Goal: Task Accomplishment & Management: Complete application form

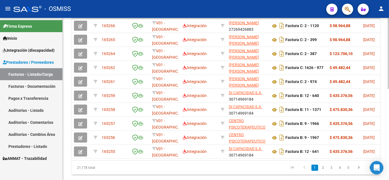
scroll to position [193, 0]
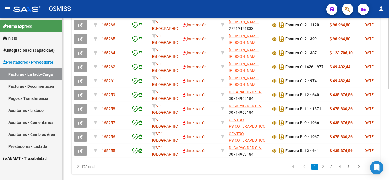
click at [389, 107] on html "menu - OSMISS person Firma Express Inicio Instructivos Contacto OS Integración …" at bounding box center [194, 90] width 389 height 180
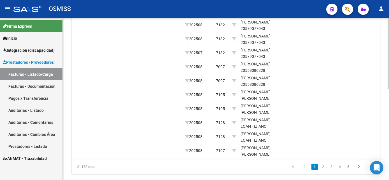
scroll to position [0, 853]
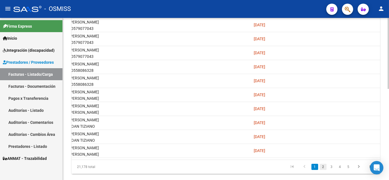
click at [322, 170] on link "2" at bounding box center [323, 167] width 7 height 6
click at [331, 170] on link "3" at bounding box center [331, 167] width 7 height 6
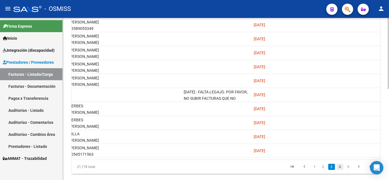
click at [340, 170] on link "4" at bounding box center [340, 167] width 7 height 6
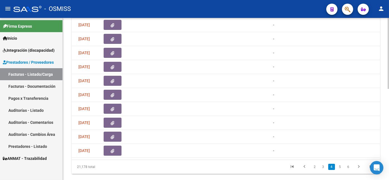
scroll to position [0, 260]
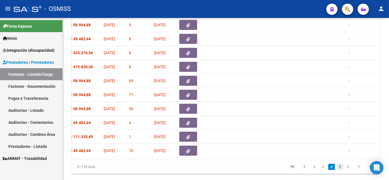
click at [338, 170] on link "5" at bounding box center [340, 167] width 7 height 6
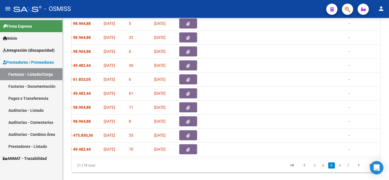
scroll to position [193, 0]
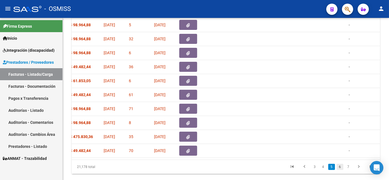
click at [339, 170] on link "6" at bounding box center [340, 167] width 7 height 6
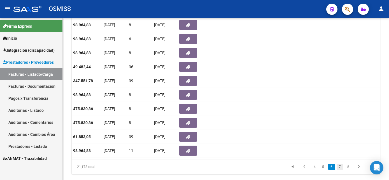
click at [340, 170] on link "7" at bounding box center [340, 167] width 7 height 6
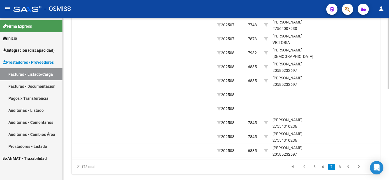
scroll to position [0, 762]
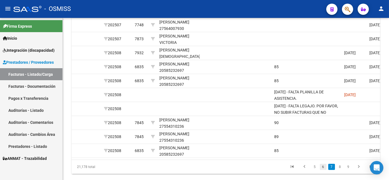
click at [323, 170] on link "6" at bounding box center [323, 167] width 7 height 6
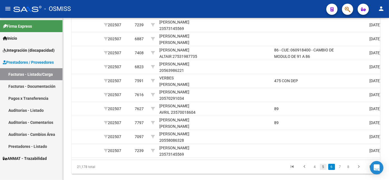
click at [321, 170] on link "5" at bounding box center [323, 167] width 7 height 6
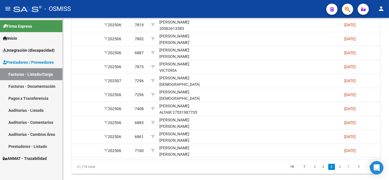
click at [321, 170] on link "4" at bounding box center [323, 167] width 7 height 6
click at [321, 170] on link "3" at bounding box center [323, 167] width 7 height 6
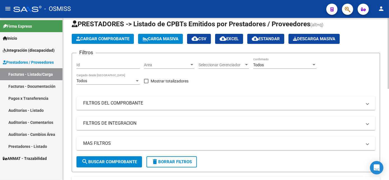
scroll to position [0, 0]
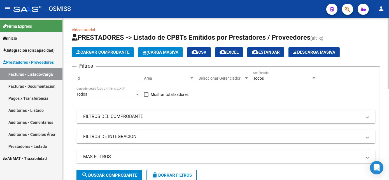
click at [379, 16] on div "menu - OSMISS person Firma Express Inicio Instructivos Contacto OS Integración …" at bounding box center [194, 90] width 389 height 180
click at [123, 51] on span "Cargar Comprobante" at bounding box center [102, 52] width 53 height 5
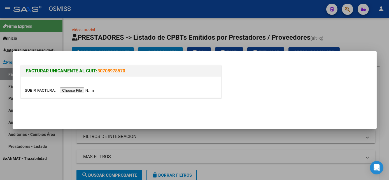
click at [67, 90] on input "file" at bounding box center [60, 91] width 71 height 6
click at [72, 92] on input "file" at bounding box center [60, 91] width 71 height 6
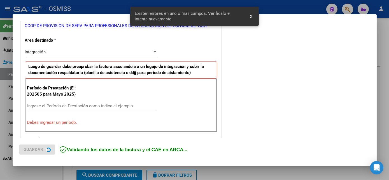
scroll to position [125, 0]
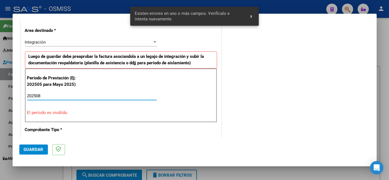
type input "202508"
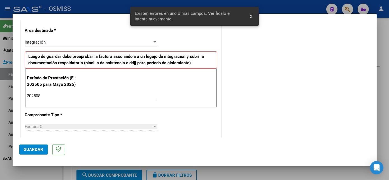
scroll to position [360, 0]
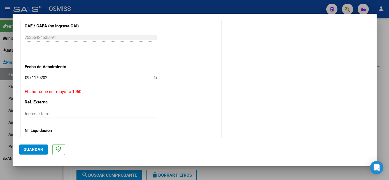
type input "[DATE]"
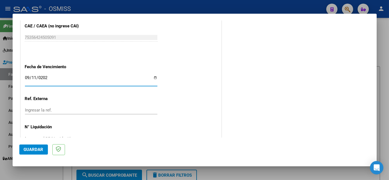
click at [29, 151] on span "Guardar" at bounding box center [34, 149] width 20 height 5
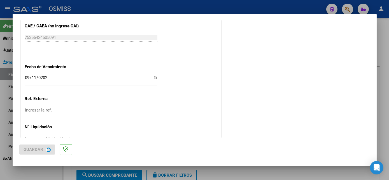
scroll to position [0, 0]
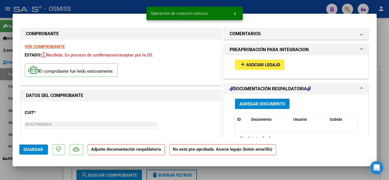
click at [258, 66] on span "Asociar Legajo" at bounding box center [263, 64] width 34 height 5
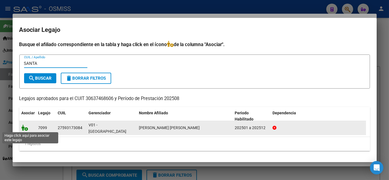
type input "SANTA"
click at [25, 129] on icon at bounding box center [25, 128] width 7 height 6
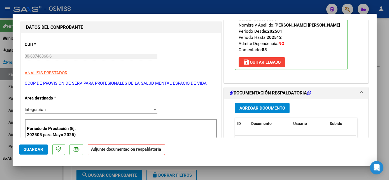
scroll to position [72, 0]
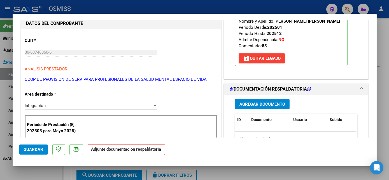
click at [266, 102] on span "Agregar Documento" at bounding box center [263, 104] width 46 height 5
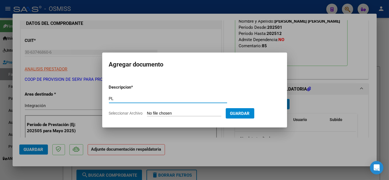
type input "PL"
click at [185, 113] on input "Seleccionar Archivo" at bounding box center [184, 113] width 74 height 5
type input "C:\fakepath\PL.pdf"
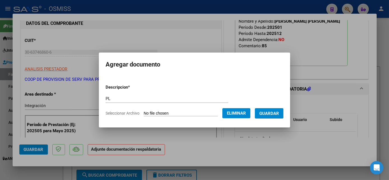
click at [269, 114] on span "Guardar" at bounding box center [269, 113] width 20 height 5
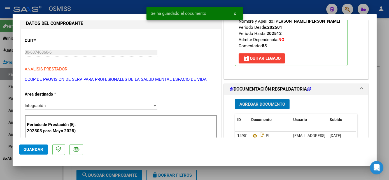
click at [36, 148] on span "Guardar" at bounding box center [34, 149] width 20 height 5
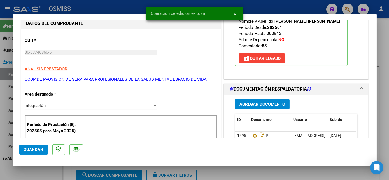
click at [46, 172] on div at bounding box center [194, 90] width 389 height 180
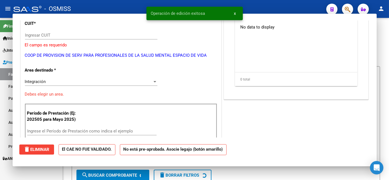
scroll to position [0, 0]
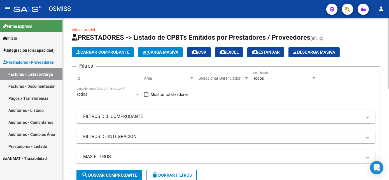
click at [105, 48] on button "Cargar Comprobante" at bounding box center [103, 52] width 62 height 10
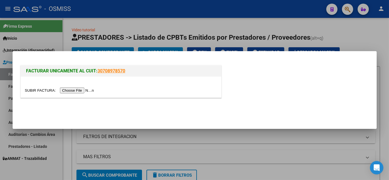
click at [78, 92] on input "file" at bounding box center [60, 91] width 71 height 6
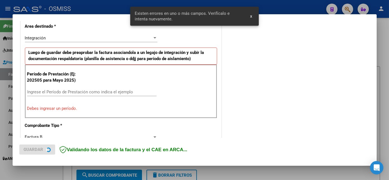
scroll to position [136, 0]
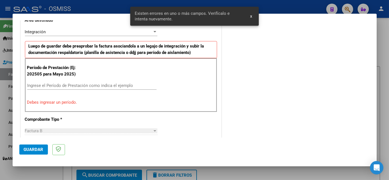
click at [110, 86] on input "Ingrese el Período de Prestación como indica el ejemplo" at bounding box center [91, 85] width 129 height 5
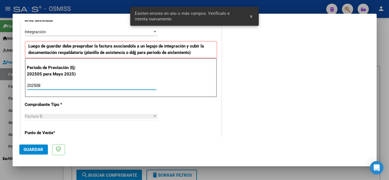
type input "202508"
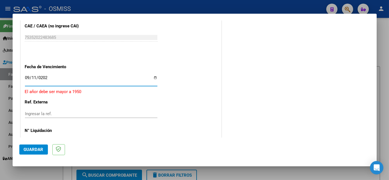
type input "[DATE]"
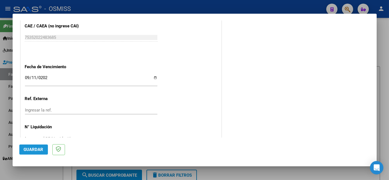
click at [39, 152] on span "Guardar" at bounding box center [34, 149] width 20 height 5
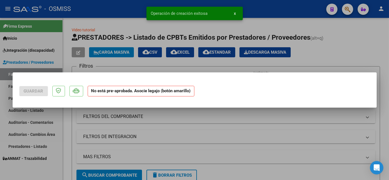
scroll to position [0, 0]
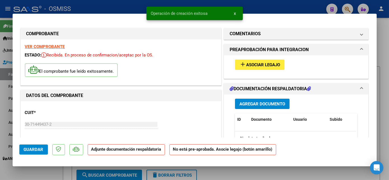
click at [252, 68] on button "add Asociar Legajo" at bounding box center [260, 65] width 50 height 10
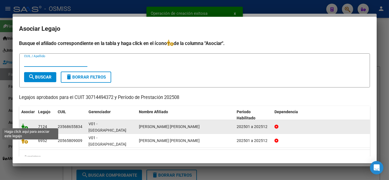
click at [25, 124] on icon at bounding box center [25, 127] width 7 height 6
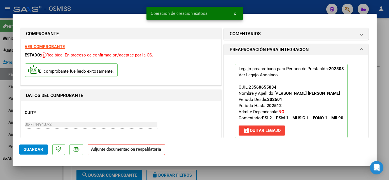
scroll to position [114, 0]
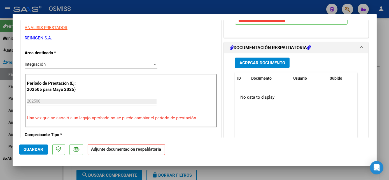
click at [280, 64] on span "Agregar Documento" at bounding box center [263, 63] width 46 height 5
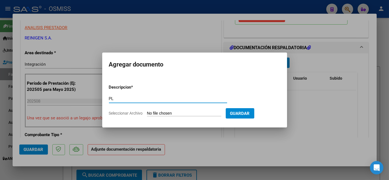
type input "PL"
click at [175, 115] on input "Seleccionar Archivo" at bounding box center [184, 113] width 74 height 5
type input "C:\fakepath\PL.pdf"
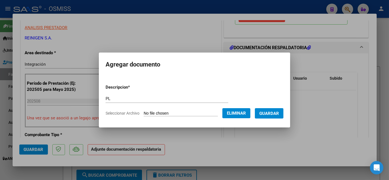
click at [268, 109] on button "Guardar" at bounding box center [269, 113] width 29 height 10
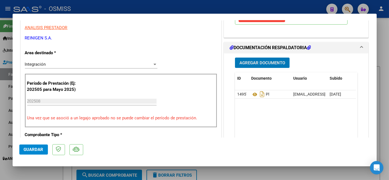
click at [31, 150] on span "Guardar" at bounding box center [34, 149] width 20 height 5
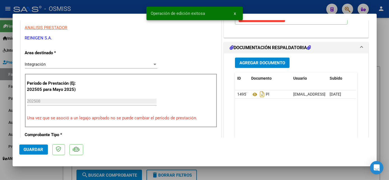
click at [40, 171] on div at bounding box center [194, 90] width 389 height 180
type input "$ 0,00"
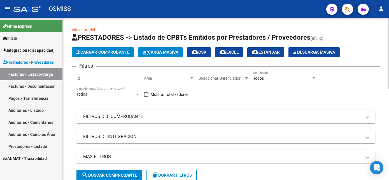
click at [110, 54] on span "Cargar Comprobante" at bounding box center [102, 52] width 53 height 5
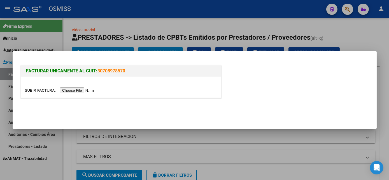
click at [78, 91] on input "file" at bounding box center [60, 91] width 71 height 6
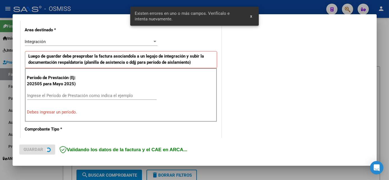
scroll to position [136, 0]
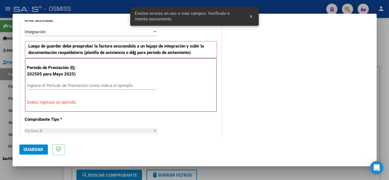
click at [87, 86] on input "Ingrese el Período de Prestación como indica el ejemplo" at bounding box center [91, 85] width 129 height 5
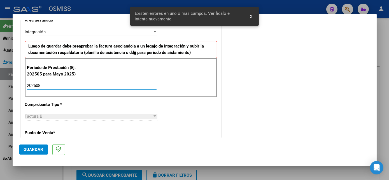
type input "202508"
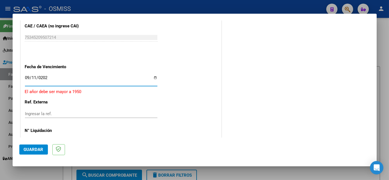
type input "[DATE]"
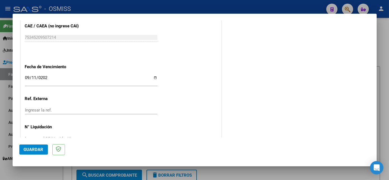
scroll to position [375, 0]
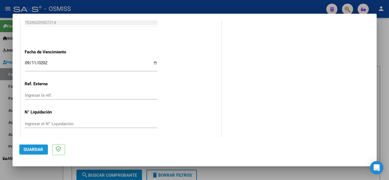
click at [34, 150] on span "Guardar" at bounding box center [34, 149] width 20 height 5
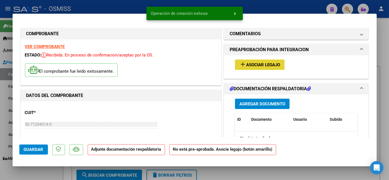
click at [267, 64] on span "Asociar Legajo" at bounding box center [263, 64] width 34 height 5
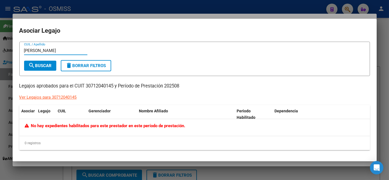
type input "[PERSON_NAME]"
click at [54, 170] on div at bounding box center [194, 90] width 389 height 180
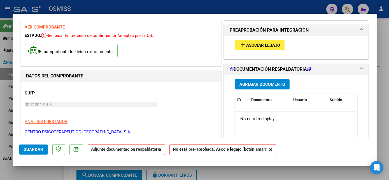
scroll to position [1, 0]
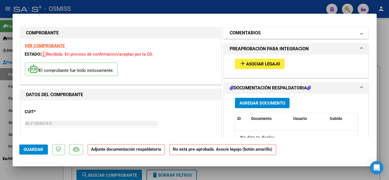
click at [333, 31] on mat-panel-title "COMENTARIOS" at bounding box center [293, 33] width 127 height 7
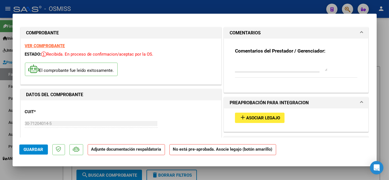
click at [236, 72] on div at bounding box center [277, 68] width 85 height 19
click at [238, 71] on textarea at bounding box center [281, 65] width 92 height 11
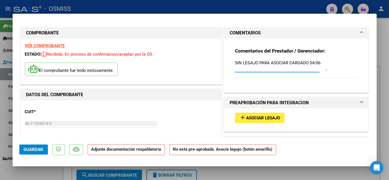
type textarea "SIN LEGAJO PARA ASOCIAR CARGADO 04/06"
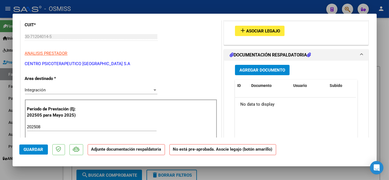
scroll to position [96, 0]
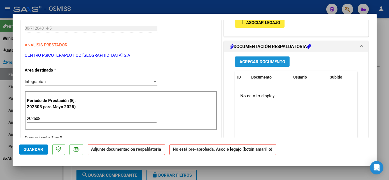
click at [254, 61] on span "Agregar Documento" at bounding box center [263, 61] width 46 height 5
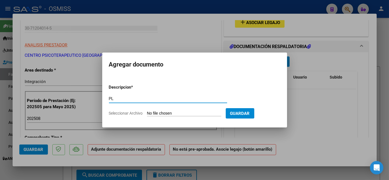
type input "PL"
click at [165, 113] on input "Seleccionar Archivo" at bounding box center [184, 113] width 74 height 5
type input "C:\fakepath\PL.pdf"
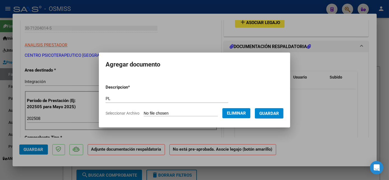
click at [281, 112] on button "Guardar" at bounding box center [269, 113] width 29 height 10
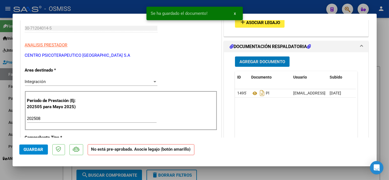
click at [35, 152] on span "Guardar" at bounding box center [34, 149] width 20 height 5
click at [43, 173] on div at bounding box center [194, 90] width 389 height 180
type input "$ 0,00"
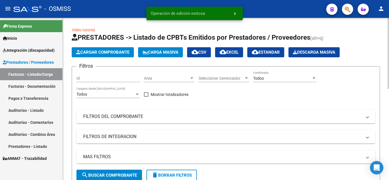
click at [114, 50] on span "Cargar Comprobante" at bounding box center [102, 52] width 53 height 5
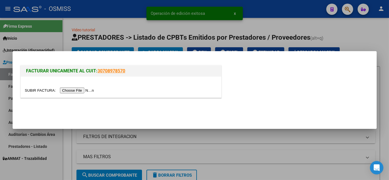
click at [79, 91] on input "file" at bounding box center [60, 91] width 71 height 6
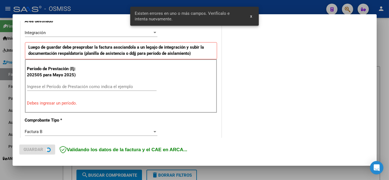
scroll to position [136, 0]
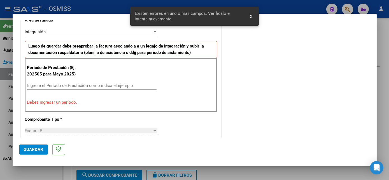
click at [69, 84] on input "Ingrese el Período de Prestación como indica el ejemplo" at bounding box center [91, 85] width 129 height 5
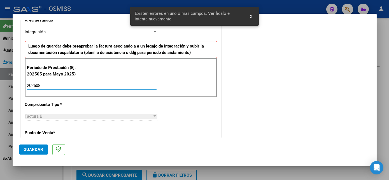
type input "202508"
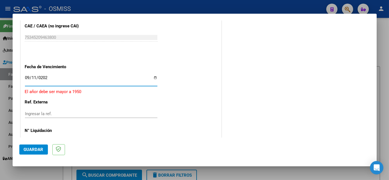
type input "[DATE]"
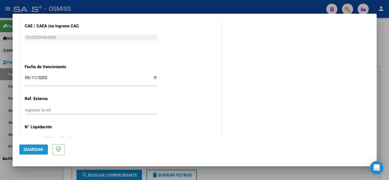
click at [36, 149] on span "Guardar" at bounding box center [34, 149] width 20 height 5
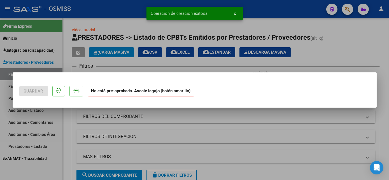
scroll to position [0, 0]
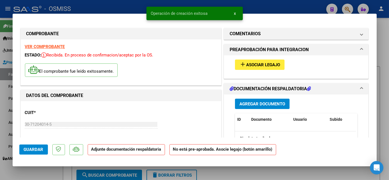
click at [273, 66] on span "Asociar Legajo" at bounding box center [263, 64] width 34 height 5
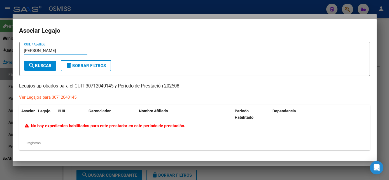
type input "[PERSON_NAME]"
click at [52, 169] on div at bounding box center [194, 90] width 389 height 180
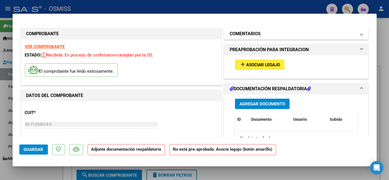
click at [290, 36] on mat-panel-title "COMENTARIOS" at bounding box center [293, 34] width 127 height 7
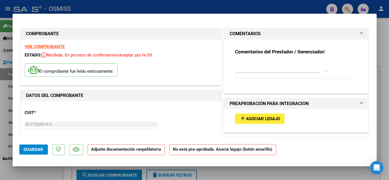
click at [246, 72] on div at bounding box center [281, 66] width 92 height 13
type textarea "SIN LEGAJO PARA ASOCIAR CARGADO 23/06"
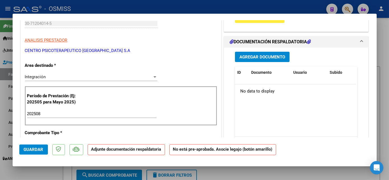
scroll to position [115, 0]
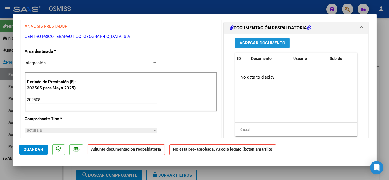
click at [262, 44] on span "Agregar Documento" at bounding box center [263, 43] width 46 height 5
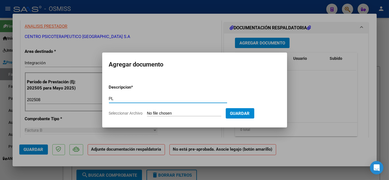
type input "PL"
click at [186, 114] on input "Seleccionar Archivo" at bounding box center [184, 113] width 74 height 5
type input "C:\fakepath\PL.pdf"
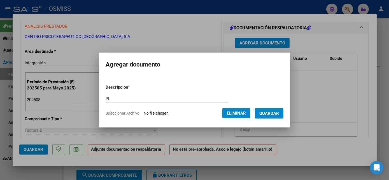
click at [277, 113] on span "Guardar" at bounding box center [269, 113] width 20 height 5
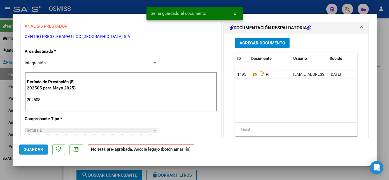
click at [39, 148] on span "Guardar" at bounding box center [34, 149] width 20 height 5
click at [51, 170] on div at bounding box center [194, 90] width 389 height 180
type input "$ 0,00"
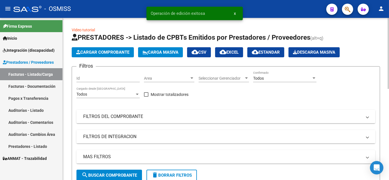
click at [136, 139] on mat-panel-title "FILTROS DE INTEGRACION" at bounding box center [222, 137] width 279 height 6
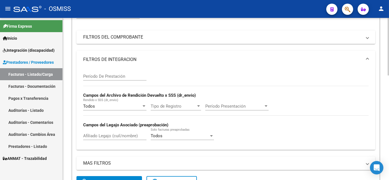
scroll to position [82, 0]
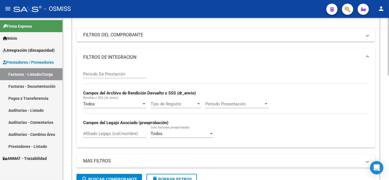
click at [389, 104] on html "menu - OSMISS person Firma Express Inicio Instructivos Contacto OS Integración …" at bounding box center [194, 90] width 389 height 180
click at [100, 134] on input "Afiliado Legajo (cuil/nombre)" at bounding box center [114, 133] width 63 height 5
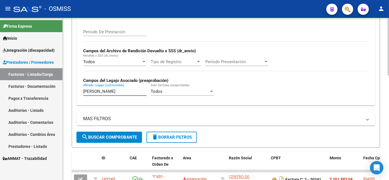
scroll to position [136, 0]
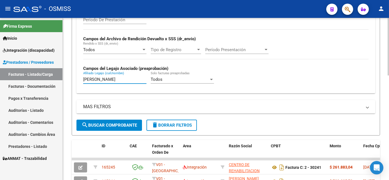
click at [389, 101] on html "menu - OSMISS person Firma Express Inicio Instructivos Contacto OS Integración …" at bounding box center [194, 90] width 389 height 180
type input "[PERSON_NAME]"
click at [115, 125] on span "search Buscar Comprobante" at bounding box center [109, 125] width 55 height 5
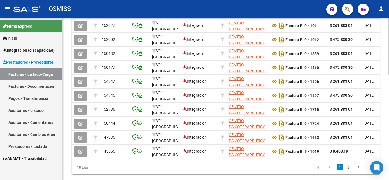
click at [389, 145] on html "menu - OSMISS person Firma Express Inicio Instructivos Contacto OS Integración …" at bounding box center [194, 90] width 389 height 180
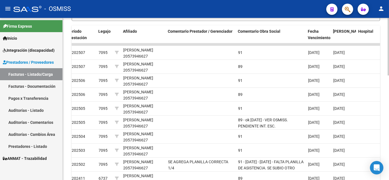
scroll to position [250, 0]
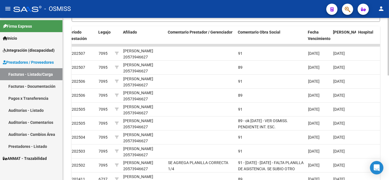
click at [389, 129] on div at bounding box center [388, 137] width 1 height 58
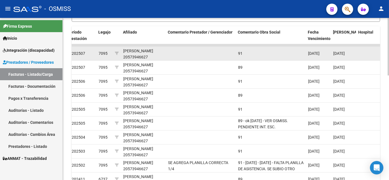
scroll to position [1, 0]
drag, startPoint x: 138, startPoint y: 57, endPoint x: 167, endPoint y: 58, distance: 29.7
copy div "20573946627"
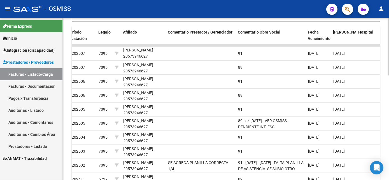
scroll to position [294, 0]
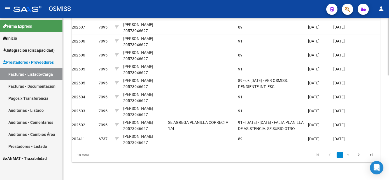
click at [389, 151] on html "menu - OSMISS person Firma Express Inicio Instructivos Contacto OS Integración …" at bounding box center [194, 90] width 389 height 180
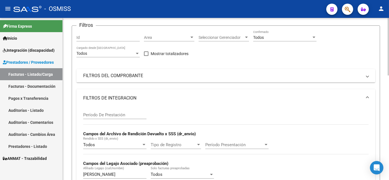
scroll to position [22, 0]
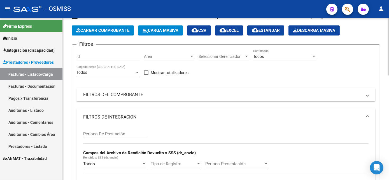
click at [389, 55] on html "menu - OSMISS person Firma Express Inicio Instructivos Contacto OS Integración …" at bounding box center [194, 90] width 389 height 180
click at [303, 55] on div "Todos" at bounding box center [282, 56] width 58 height 5
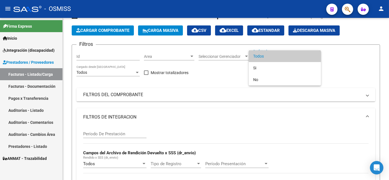
click at [376, 83] on div at bounding box center [194, 90] width 389 height 180
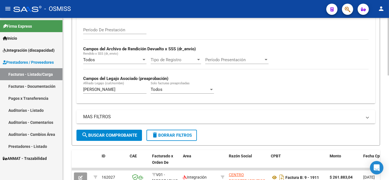
scroll to position [141, 0]
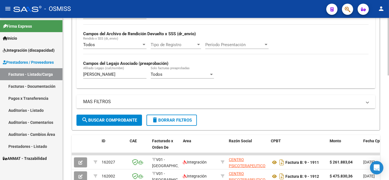
click at [389, 106] on html "menu - OSMISS person Firma Express Inicio Instructivos Contacto OS Integración …" at bounding box center [194, 90] width 389 height 180
click at [161, 120] on span "delete Borrar Filtros" at bounding box center [172, 120] width 40 height 5
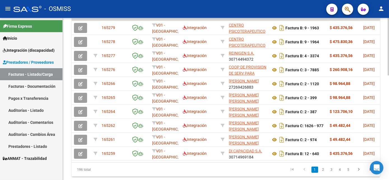
scroll to position [277, 0]
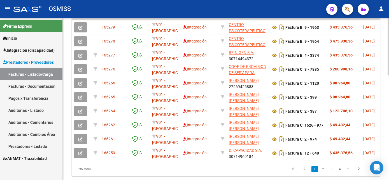
click at [389, 164] on html "menu - OSMISS person Firma Express Inicio Instructivos Contacto OS Integración …" at bounding box center [194, 90] width 389 height 180
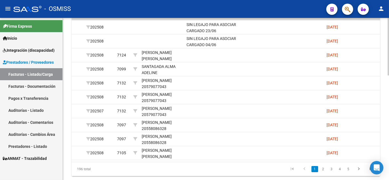
scroll to position [0, 0]
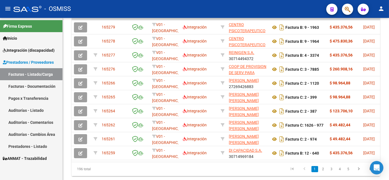
click at [33, 49] on span "Integración (discapacidad)" at bounding box center [29, 50] width 52 height 6
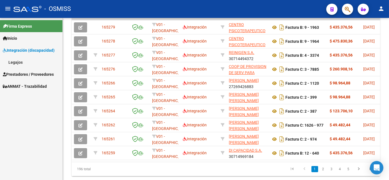
click at [17, 61] on link "Legajos" at bounding box center [31, 62] width 62 height 12
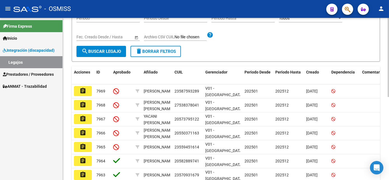
scroll to position [83, 0]
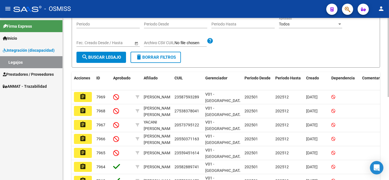
click at [388, 103] on div at bounding box center [388, 98] width 1 height 79
drag, startPoint x: 387, startPoint y: 102, endPoint x: 382, endPoint y: 83, distance: 20.1
click at [382, 83] on div "Modelo Formulario DDJJ para Transporte / Modelo Conformidad Transporte / Modelo…" at bounding box center [226, 99] width 326 height 329
drag, startPoint x: 382, startPoint y: 83, endPoint x: 356, endPoint y: 48, distance: 43.5
click at [356, 48] on div "Filtros Id Seleccionar Gerenciador Seleccionar Gerenciador CUIL / Apellido CUIT…" at bounding box center [225, 26] width 299 height 51
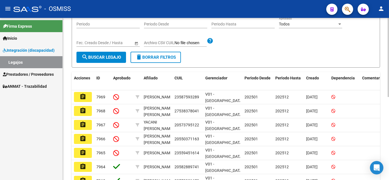
scroll to position [0, 0]
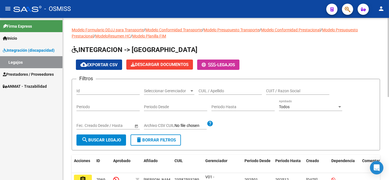
click at [381, 16] on div "menu - OSMISS person Firma Express Inicio Instructivos Contacto OS Integración …" at bounding box center [194, 90] width 389 height 180
click at [218, 92] on input "CUIL / Apellido" at bounding box center [230, 91] width 63 height 5
paste input "20573946627"
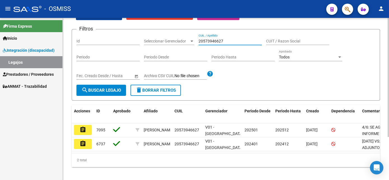
scroll to position [51, 0]
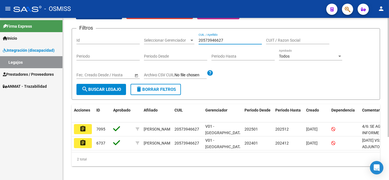
click at [389, 103] on html "menu - OSMISS person Firma Express Inicio Instructivos Contacto OS Integración …" at bounding box center [194, 90] width 389 height 180
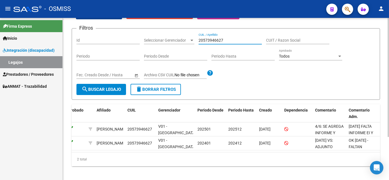
scroll to position [59, 0]
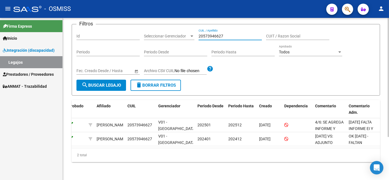
click at [389, 139] on div at bounding box center [388, 120] width 1 height 119
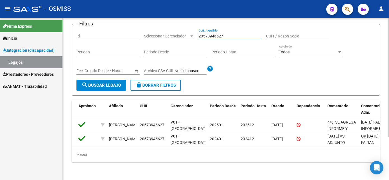
scroll to position [0, 0]
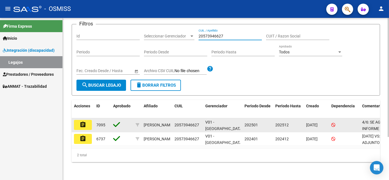
type input "20573946627"
click at [85, 122] on mat-icon "assignment" at bounding box center [83, 125] width 7 height 7
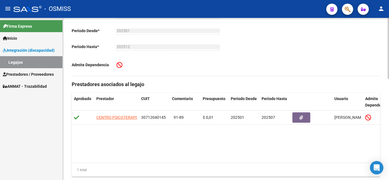
scroll to position [133, 0]
click at [389, 116] on html "menu - OSMISS person Firma Express Inicio Instructivos Contacto OS Integración …" at bounding box center [194, 90] width 389 height 180
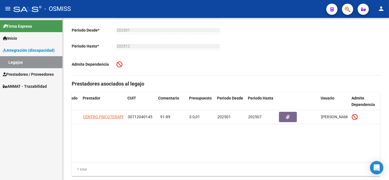
scroll to position [0, 0]
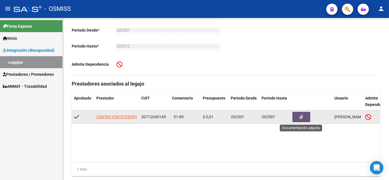
click at [307, 118] on button "button" at bounding box center [301, 117] width 18 height 10
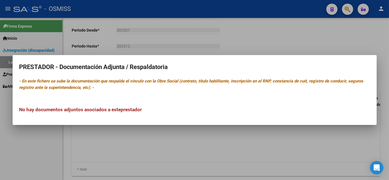
click at [302, 43] on div at bounding box center [194, 90] width 389 height 180
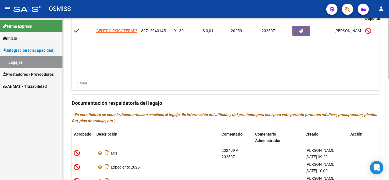
scroll to position [269, 0]
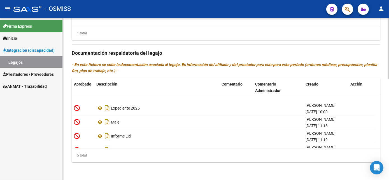
scroll to position [20, 0]
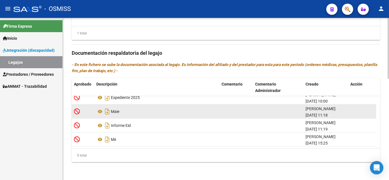
click at [78, 110] on icon at bounding box center [77, 111] width 6 height 6
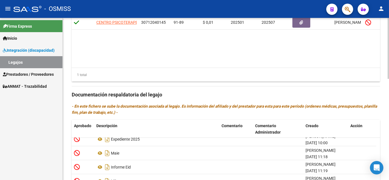
scroll to position [267, 0]
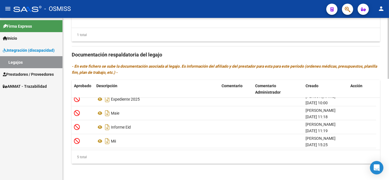
click at [389, 145] on html "menu - OSMISS person Firma Express Inicio Instructivos Contacto OS Integración …" at bounding box center [194, 90] width 389 height 180
